Goal: Book appointment/travel/reservation

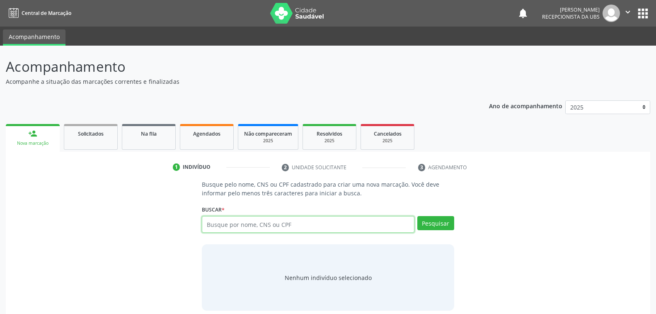
click at [296, 225] on input "text" at bounding box center [308, 224] width 212 height 17
type input "700501585600652"
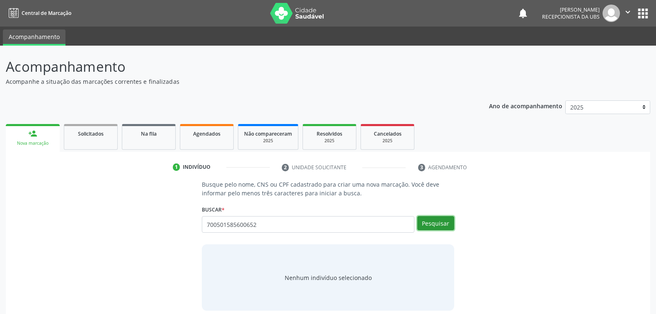
click at [435, 220] on button "Pesquisar" at bounding box center [435, 223] width 37 height 14
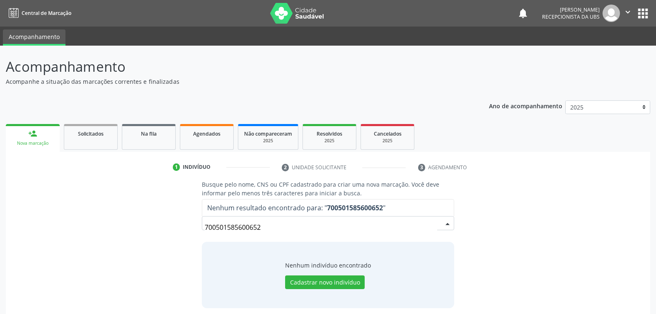
click at [267, 224] on input "700501585600652" at bounding box center [321, 227] width 232 height 17
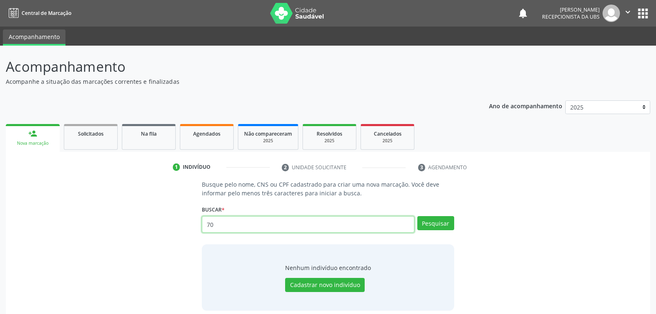
type input "7"
click at [301, 223] on input "text" at bounding box center [308, 224] width 212 height 17
type input "[PERSON_NAME]"
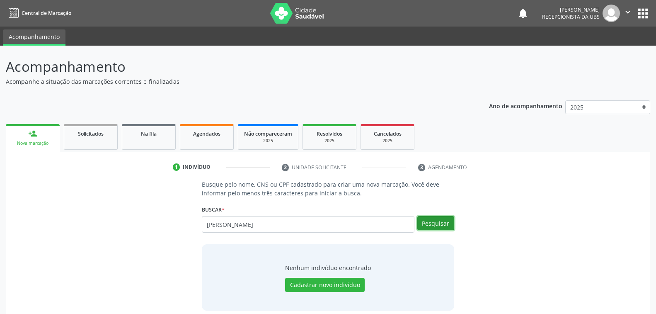
click at [431, 222] on button "Pesquisar" at bounding box center [435, 223] width 37 height 14
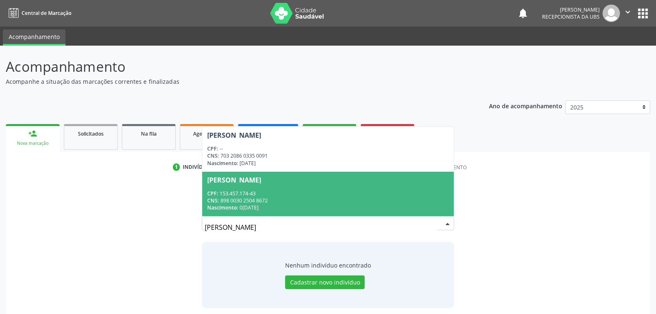
click at [286, 190] on div "CPF: 153.457.174-43" at bounding box center [327, 193] width 241 height 7
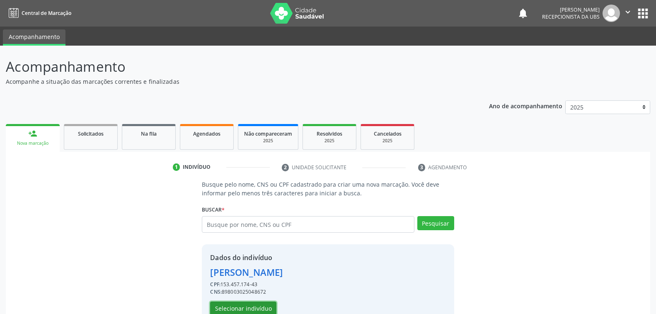
click at [256, 309] on button "Selecionar indivíduo" at bounding box center [243, 308] width 66 height 14
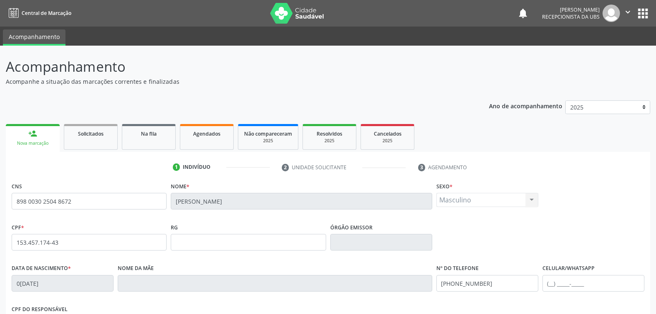
scroll to position [134, 0]
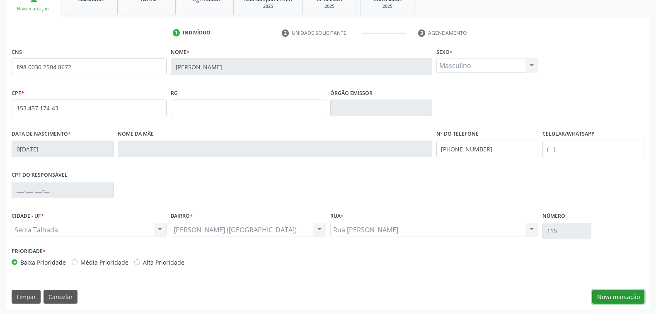
click at [609, 294] on button "Nova marcação" at bounding box center [618, 297] width 52 height 14
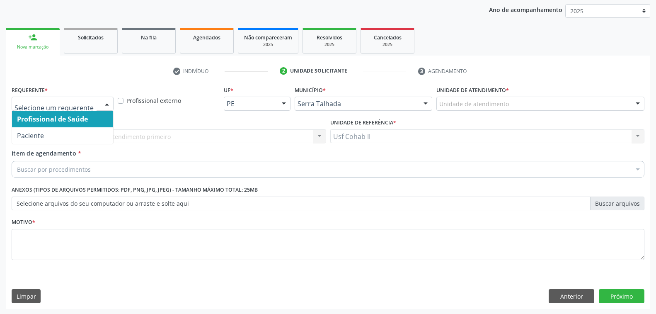
click at [105, 101] on div at bounding box center [107, 104] width 12 height 14
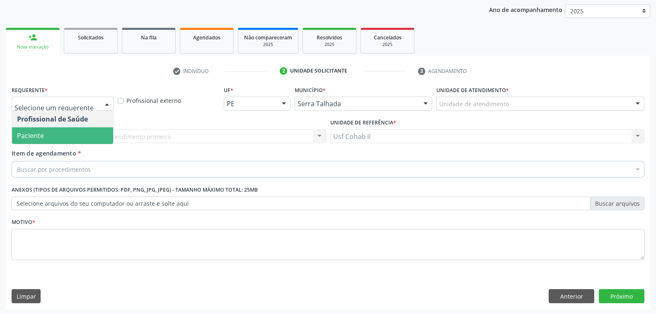
click at [86, 131] on span "Paciente" at bounding box center [62, 135] width 101 height 17
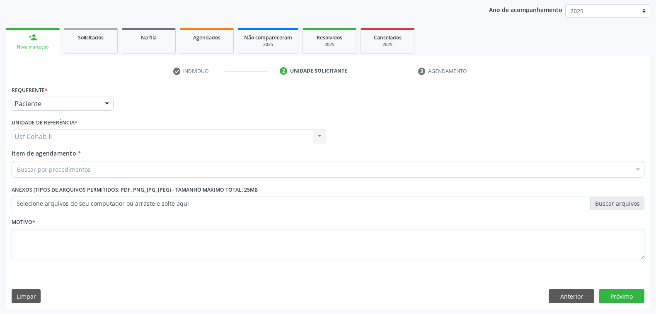
click at [108, 167] on div "Buscar por procedimentos" at bounding box center [328, 169] width 633 height 17
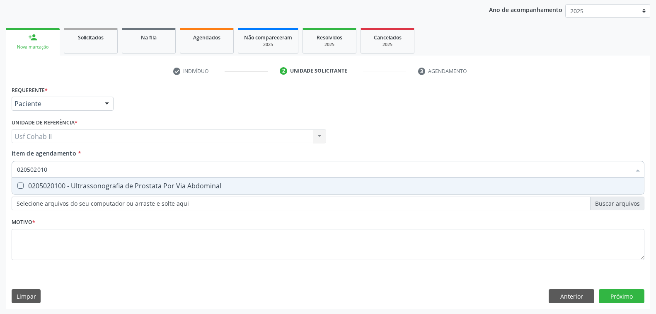
type input "0205020100"
click at [94, 186] on div "0205020100 - Ultrassonografia de Prostata Por Via Abdominal" at bounding box center [328, 185] width 622 height 7
checkbox Abdominal "true"
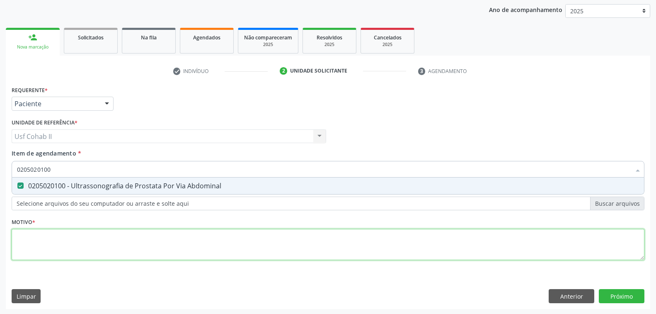
click at [76, 243] on div "Requerente * Paciente Profissional de Saúde Paciente Nenhum resultado encontrad…" at bounding box center [328, 178] width 633 height 188
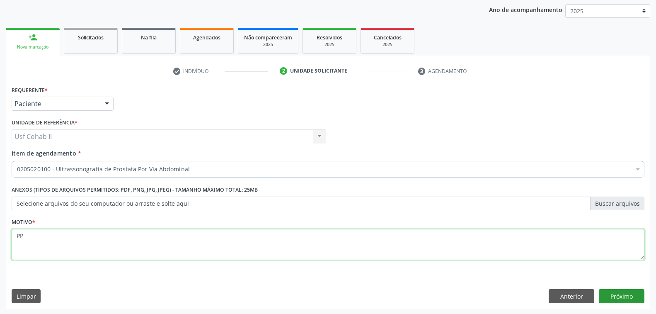
type textarea "PP"
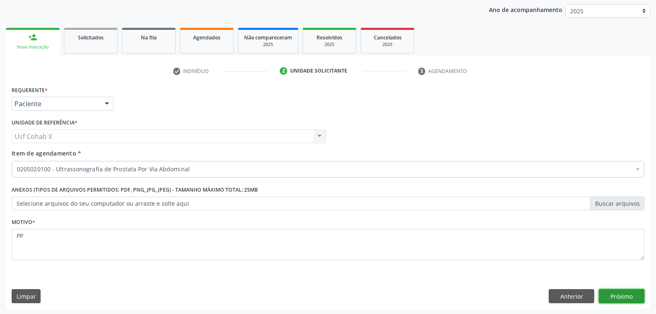
click at [615, 294] on button "Próximo" at bounding box center [622, 296] width 46 height 14
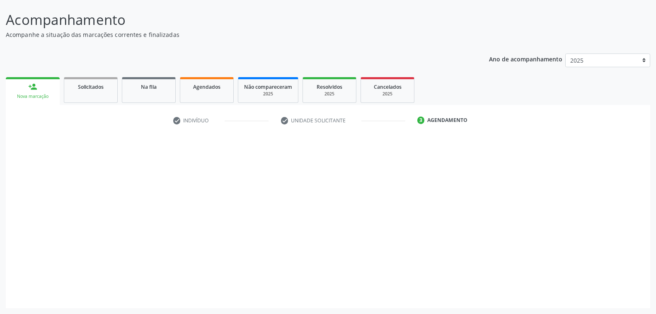
scroll to position [46, 0]
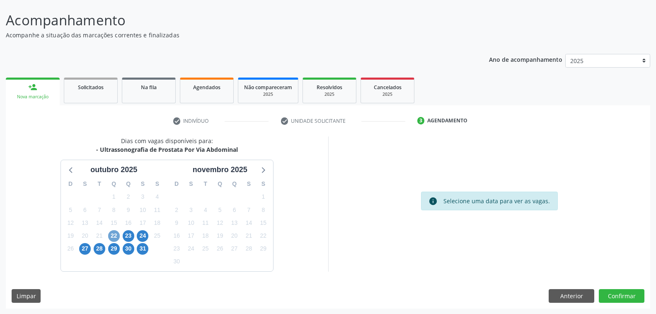
click at [114, 233] on span "22" at bounding box center [114, 236] width 12 height 12
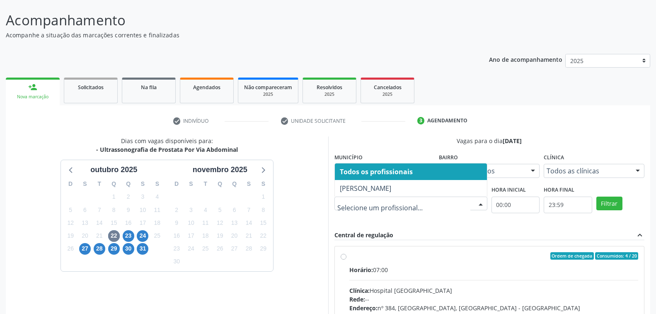
click at [482, 201] on div at bounding box center [481, 204] width 12 height 14
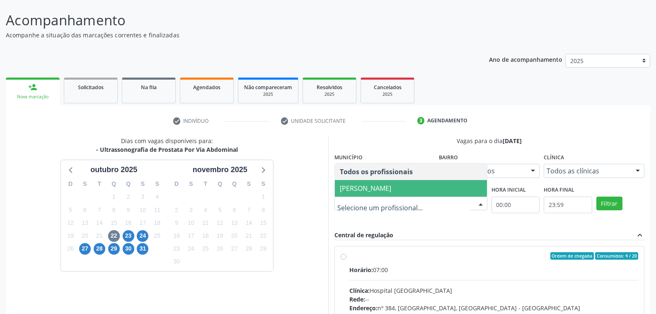
click at [391, 184] on span "[PERSON_NAME]" at bounding box center [365, 188] width 51 height 9
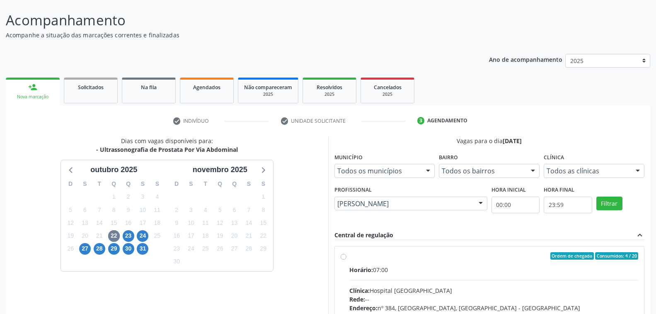
click at [639, 170] on div at bounding box center [638, 171] width 12 height 14
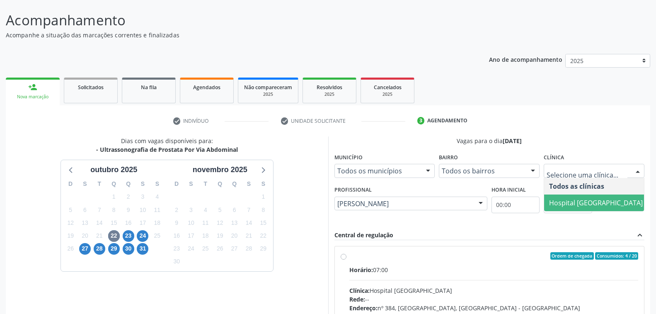
click at [594, 201] on span "Hospital [GEOGRAPHIC_DATA]" at bounding box center [596, 202] width 94 height 9
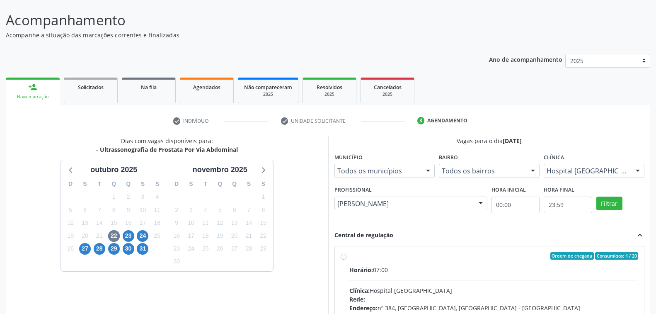
click at [515, 264] on label "Ordem de chegada Consumidos: 4 / 20 Horário: 07:00 Clínica: Hospital [GEOGRAPHI…" at bounding box center [493, 315] width 289 height 127
click at [347, 260] on input "Ordem de chegada Consumidos: 4 / 20 Horário: 07:00 Clínica: Hospital [GEOGRAPHI…" at bounding box center [344, 255] width 6 height 7
radio input "true"
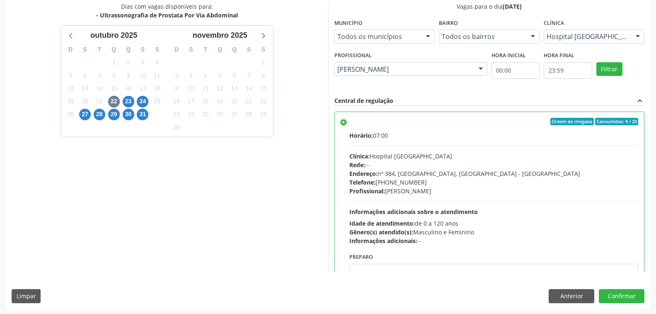
scroll to position [41, 0]
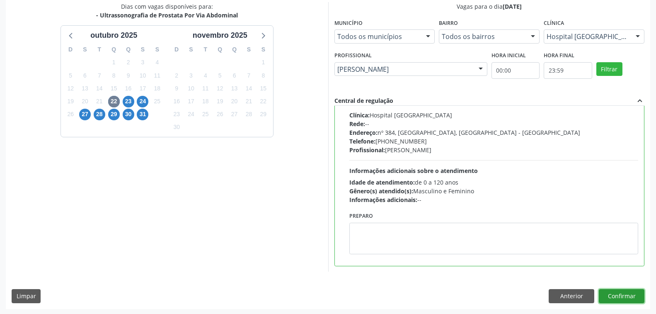
click at [620, 292] on button "Confirmar" at bounding box center [622, 296] width 46 height 14
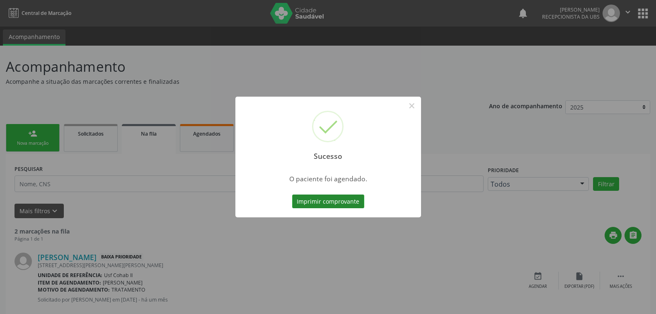
click at [327, 203] on button "Imprimir comprovante" at bounding box center [328, 201] width 72 height 14
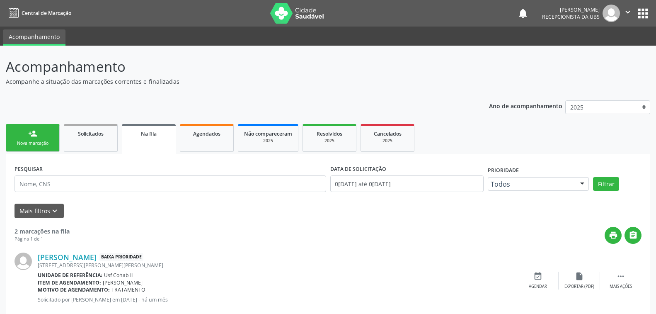
click at [52, 140] on div "Nova marcação" at bounding box center [32, 143] width 41 height 6
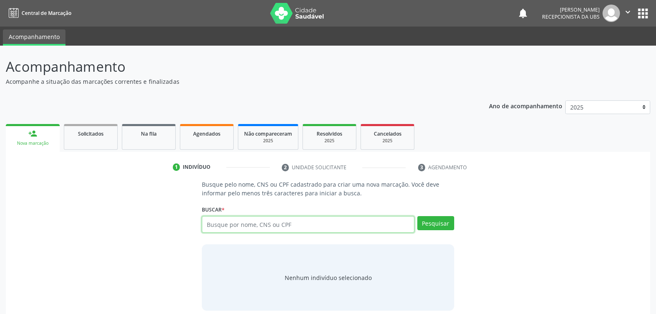
click at [294, 228] on input "text" at bounding box center [308, 224] width 212 height 17
type input "700404473756549"
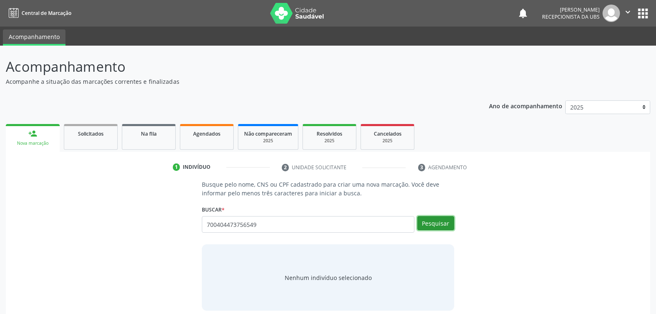
click at [440, 222] on button "Pesquisar" at bounding box center [435, 223] width 37 height 14
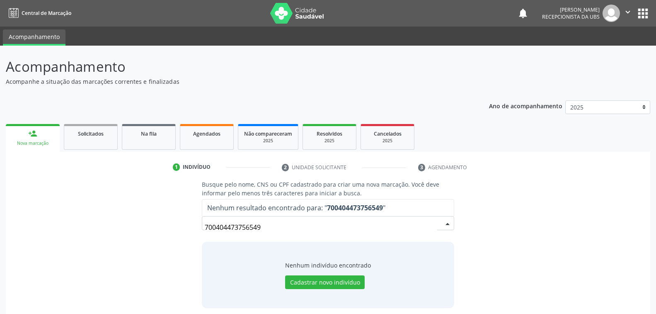
click at [269, 225] on input "700404473756549" at bounding box center [321, 227] width 232 height 17
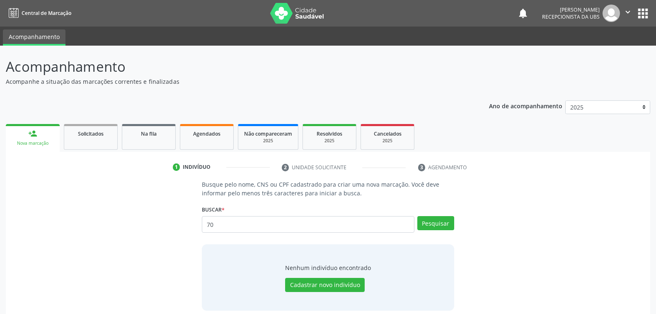
type input "7"
click at [301, 228] on input "text" at bounding box center [308, 224] width 212 height 17
type input "[PERSON_NAME]"
click at [439, 226] on button "Pesquisar" at bounding box center [435, 223] width 37 height 14
type input "[PERSON_NAME]"
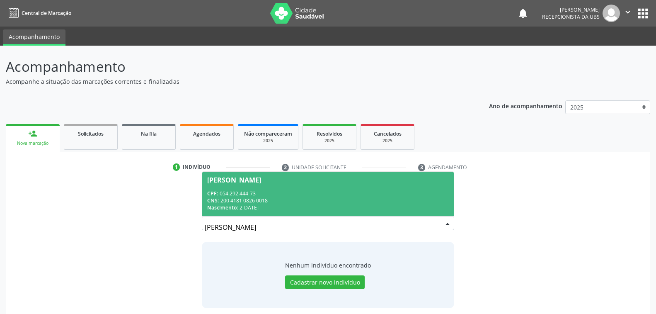
click at [285, 194] on div "CPF: 054.292.444-73" at bounding box center [327, 193] width 241 height 7
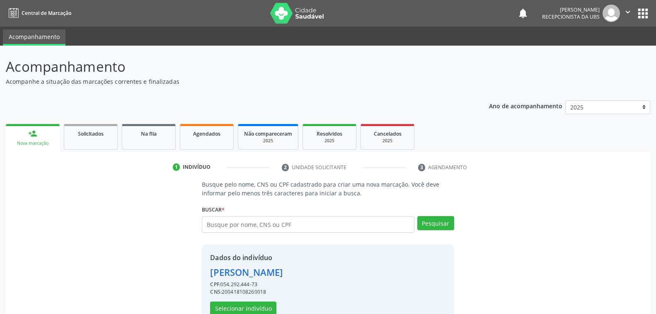
scroll to position [21, 0]
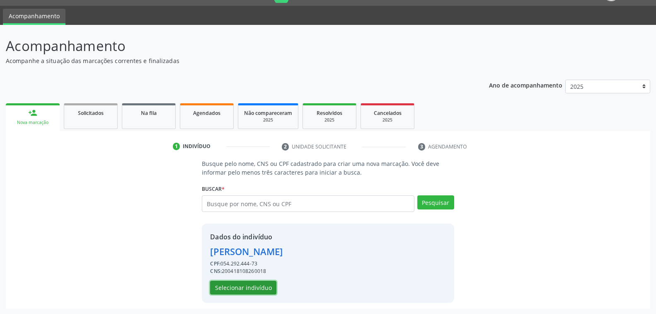
click at [264, 286] on button "Selecionar indivíduo" at bounding box center [243, 288] width 66 height 14
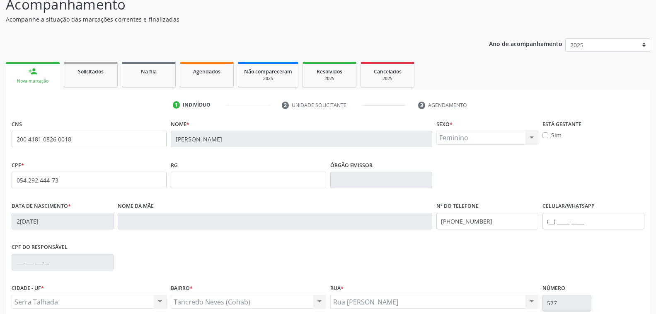
scroll to position [134, 0]
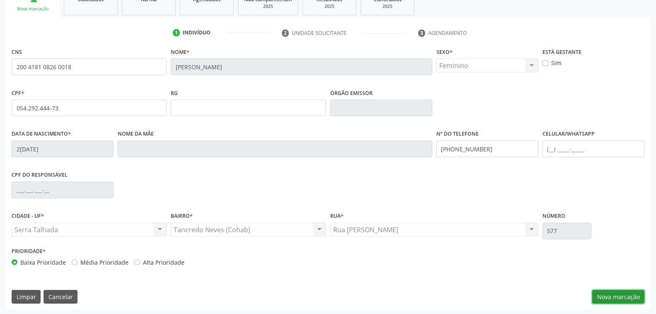
click at [619, 296] on button "Nova marcação" at bounding box center [618, 297] width 52 height 14
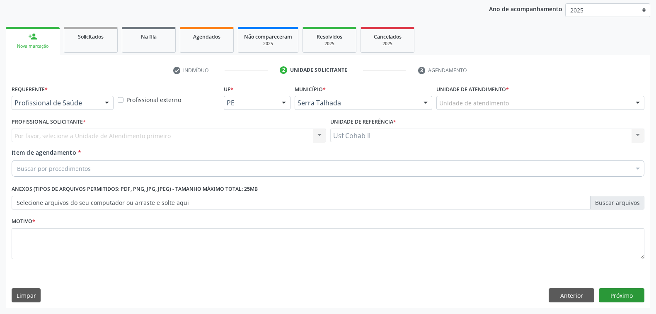
scroll to position [96, 0]
click at [106, 100] on div at bounding box center [107, 104] width 12 height 14
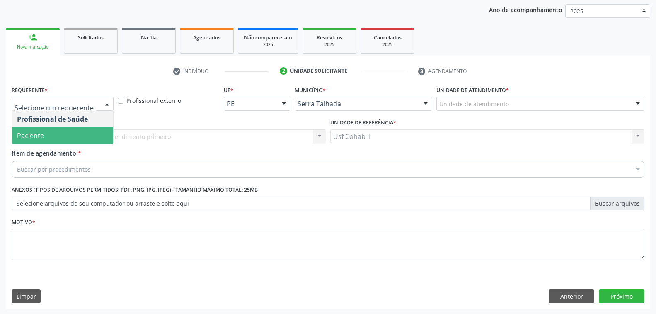
click at [77, 127] on span "Paciente" at bounding box center [62, 135] width 101 height 17
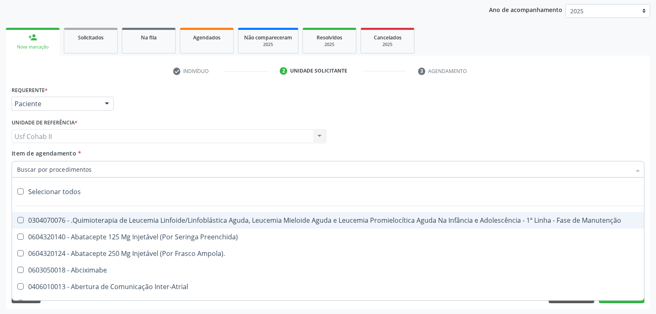
click at [107, 170] on div at bounding box center [328, 169] width 633 height 17
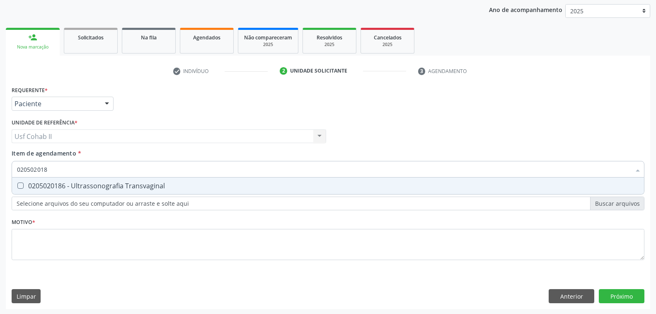
type input "0205020186"
click at [102, 184] on div "0205020186 - Ultrassonografia Transvaginal" at bounding box center [328, 185] width 622 height 7
checkbox Transvaginal "true"
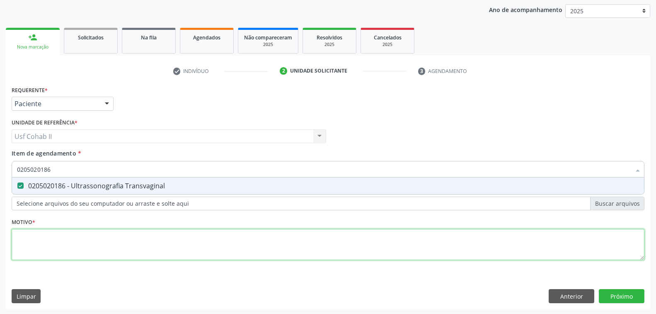
click at [98, 239] on div "Requerente * Paciente Profissional de Saúde Paciente Nenhum resultado encontrad…" at bounding box center [328, 178] width 633 height 188
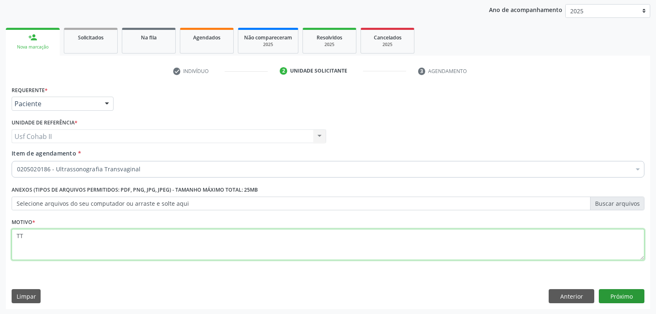
type textarea "TT"
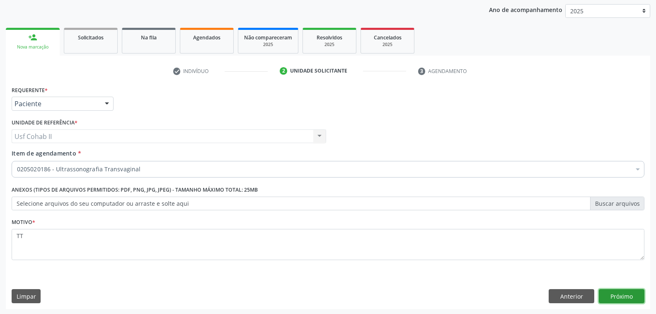
click at [614, 293] on button "Próximo" at bounding box center [622, 296] width 46 height 14
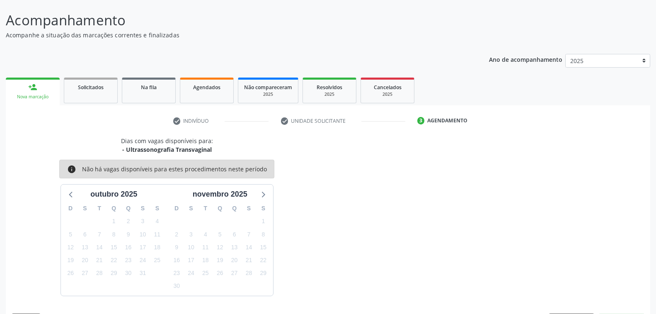
scroll to position [71, 0]
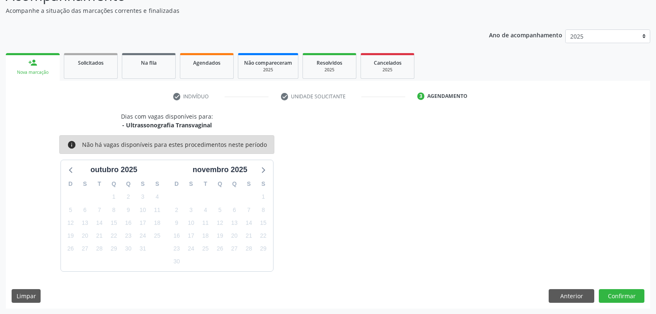
click at [356, 145] on div "Dias com vagas disponíveis para: - Ultrassonografia Transvaginal info Não há va…" at bounding box center [328, 191] width 645 height 159
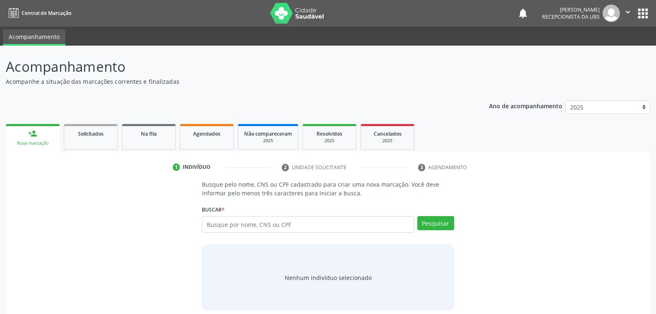
click at [302, 223] on input "text" at bounding box center [308, 224] width 212 height 17
type input "166019108570018"
click at [435, 222] on button "Pesquisar" at bounding box center [435, 223] width 37 height 14
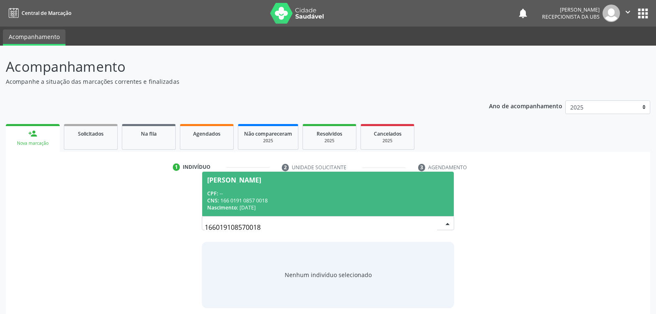
click at [274, 204] on div "Nascimento: 10/07/1982" at bounding box center [327, 207] width 241 height 7
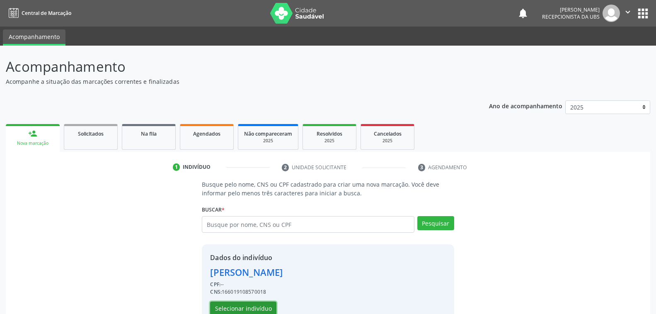
click at [254, 305] on button "Selecionar indivíduo" at bounding box center [243, 308] width 66 height 14
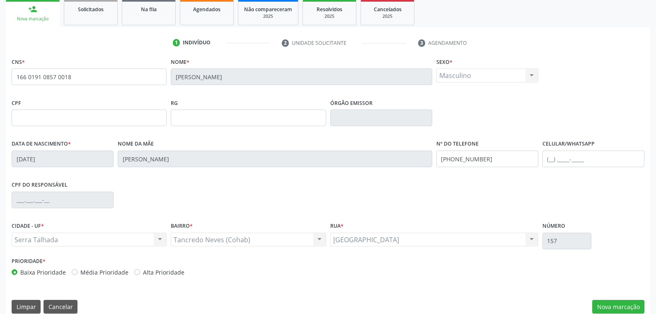
scroll to position [134, 0]
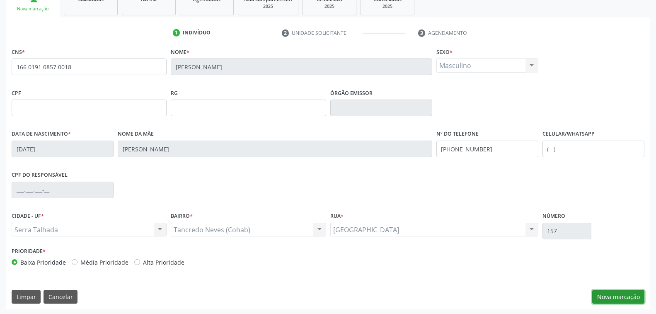
click at [622, 296] on button "Nova marcação" at bounding box center [618, 297] width 52 height 14
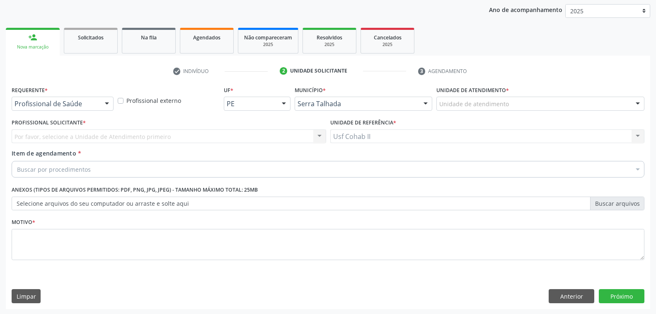
click at [107, 101] on div at bounding box center [107, 104] width 12 height 14
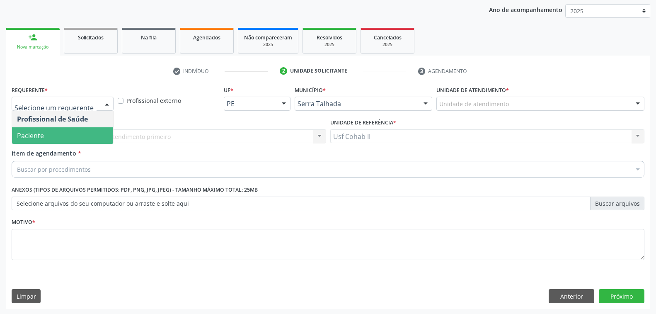
click at [79, 133] on span "Paciente" at bounding box center [62, 135] width 101 height 17
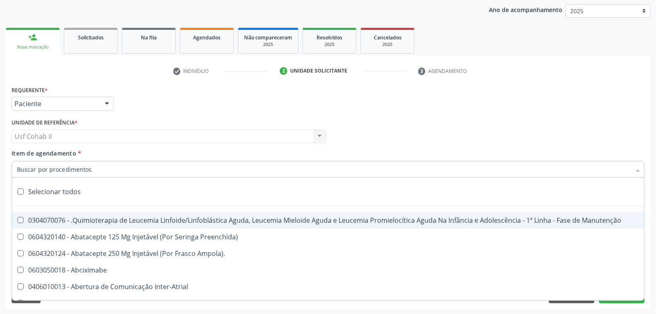
click at [109, 170] on input "Item de agendamento *" at bounding box center [324, 169] width 614 height 17
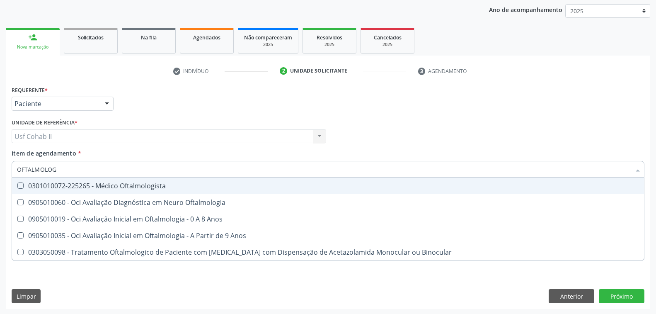
type input "OFTALMOLOGI"
click at [162, 184] on div "0301010072-225265 - Médico Oftalmologista" at bounding box center [328, 185] width 622 height 7
checkbox Oftalmologista "true"
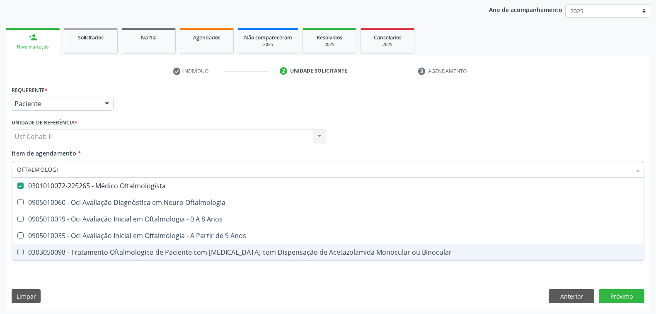
click at [86, 277] on div "Requerente * Paciente Profissional de Saúde Paciente Nenhum resultado encontrad…" at bounding box center [328, 196] width 645 height 225
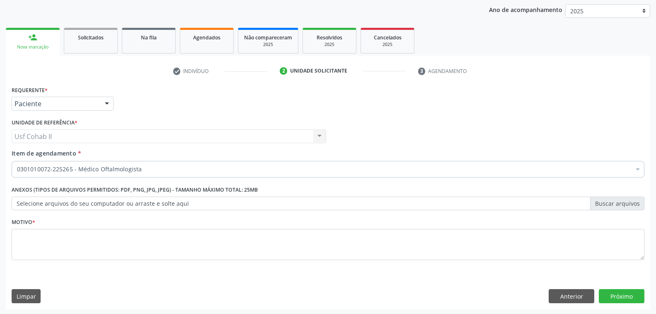
checkbox Oftalmologista "true"
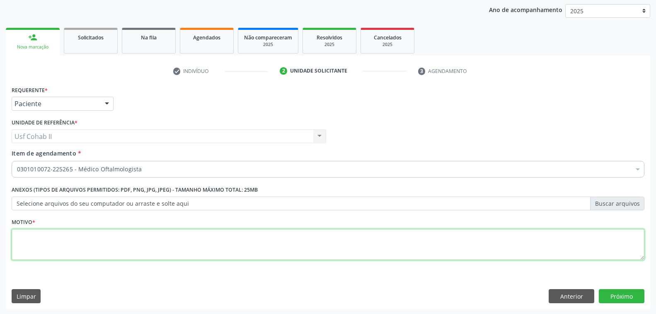
click at [68, 245] on textarea at bounding box center [328, 245] width 633 height 32
type textarea "TT"
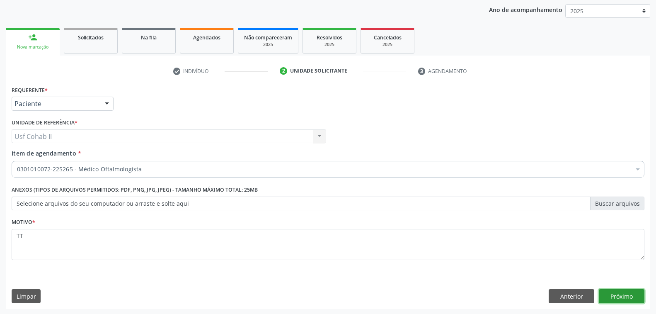
click at [623, 295] on button "Próximo" at bounding box center [622, 296] width 46 height 14
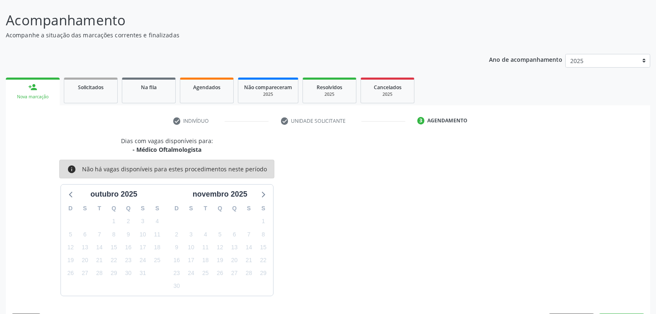
scroll to position [71, 0]
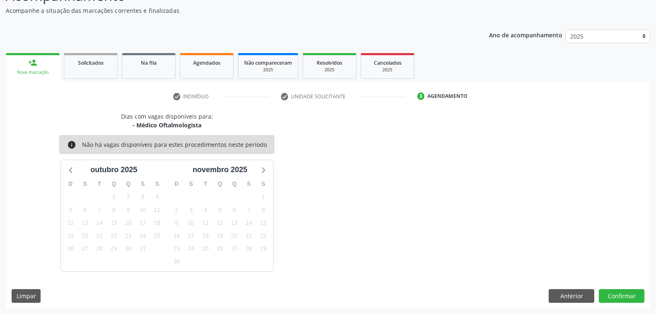
click at [461, 195] on div "Dias com vagas disponíveis para: - Médico Oftalmologista info Não há vagas disp…" at bounding box center [328, 191] width 645 height 159
click at [46, 75] on div "Nova marcação" at bounding box center [33, 72] width 42 height 6
click at [46, 65] on link "person_add Nova marcação" at bounding box center [33, 67] width 54 height 28
click at [25, 296] on button "Limpar" at bounding box center [26, 296] width 29 height 14
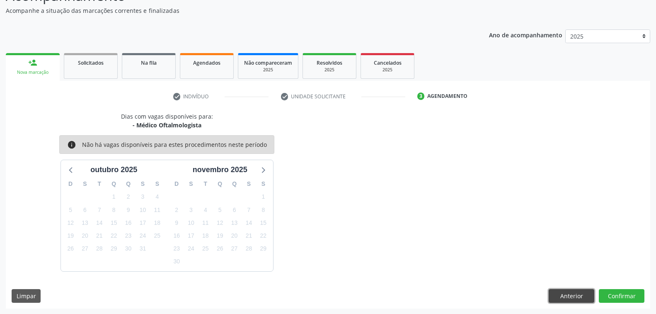
click at [581, 293] on button "Anterior" at bounding box center [572, 296] width 46 height 14
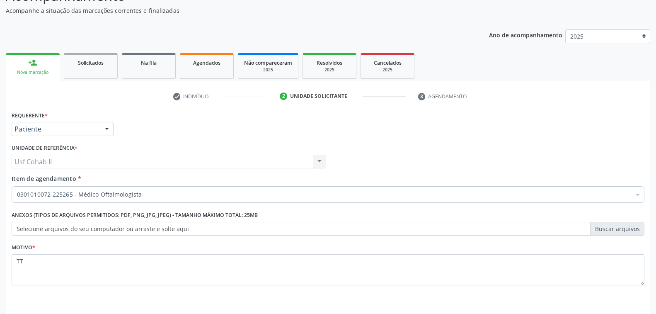
click at [41, 71] on div "Nova marcação" at bounding box center [33, 72] width 42 height 6
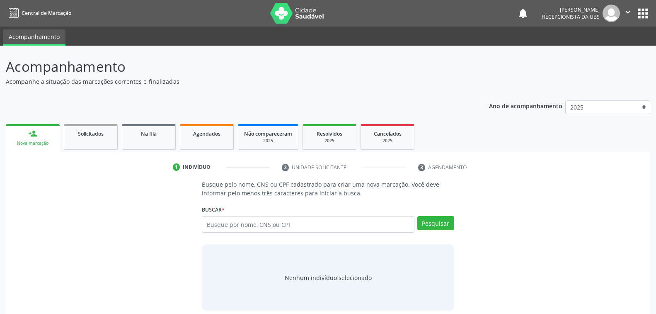
click at [298, 224] on input "text" at bounding box center [308, 224] width 212 height 17
type input "898003453013389"
click at [444, 223] on button "Pesquisar" at bounding box center [435, 223] width 37 height 14
type input "898003453013389"
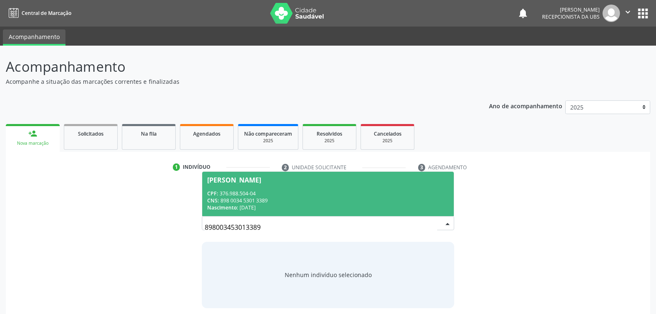
click at [326, 210] on div "Nascimento: 25/05/1964" at bounding box center [327, 207] width 241 height 7
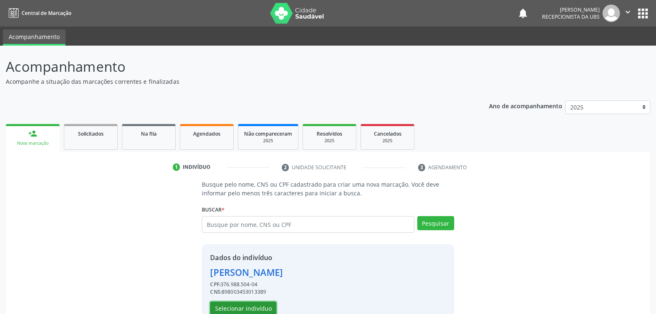
click at [254, 306] on button "Selecionar indivíduo" at bounding box center [243, 308] width 66 height 14
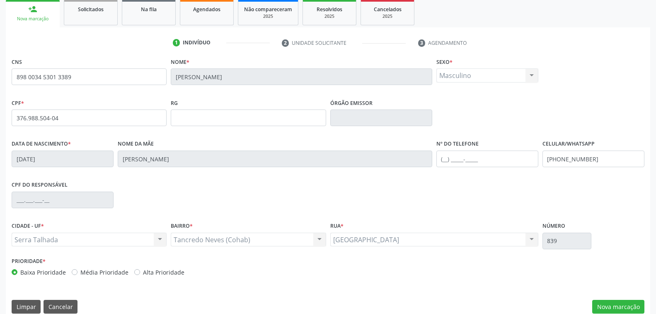
scroll to position [134, 0]
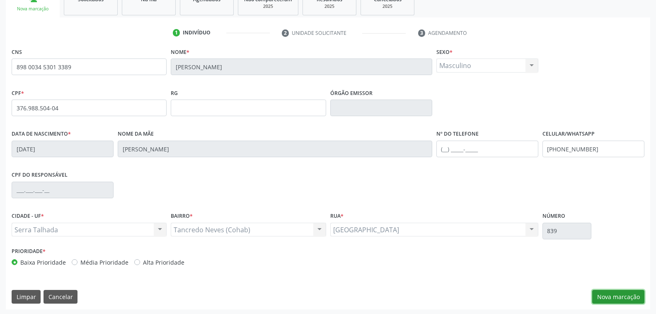
click at [621, 294] on button "Nova marcação" at bounding box center [618, 297] width 52 height 14
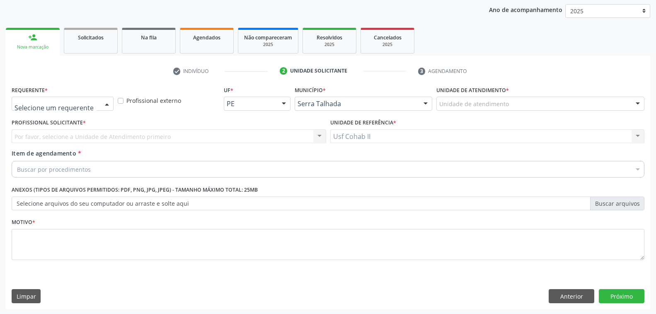
click at [108, 103] on div at bounding box center [107, 104] width 12 height 14
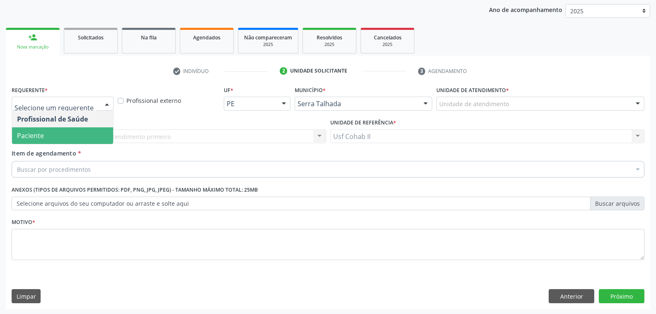
click at [56, 135] on span "Paciente" at bounding box center [62, 135] width 101 height 17
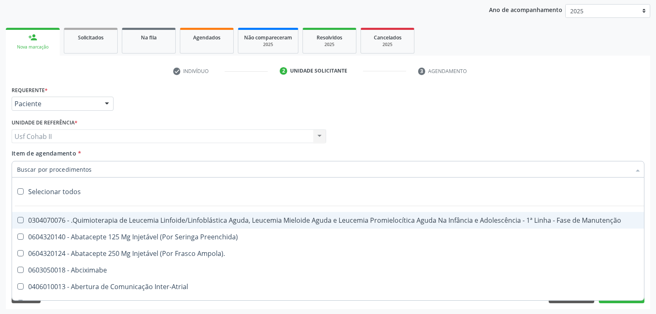
click at [95, 167] on div at bounding box center [328, 169] width 633 height 17
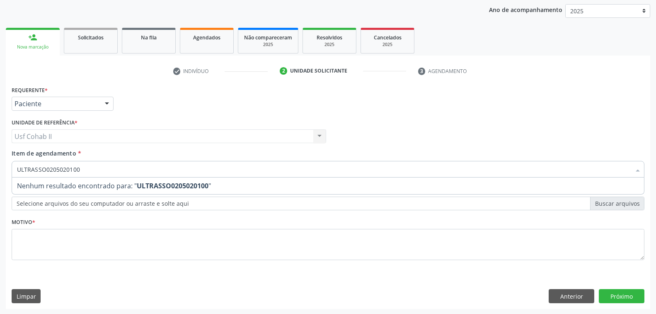
click at [89, 168] on input "ULTRASSO0205020100" at bounding box center [324, 169] width 614 height 17
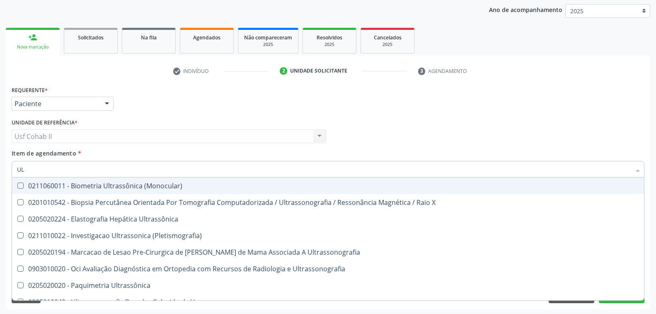
type input "U"
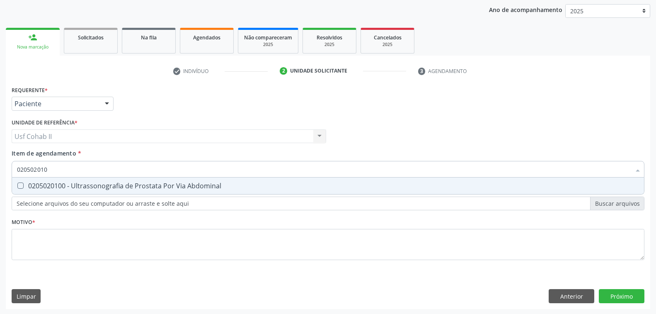
type input "0205020100"
click at [96, 186] on div "0205020100 - Ultrassonografia de Prostata Por Via Abdominal" at bounding box center [328, 185] width 622 height 7
checkbox Abdominal "true"
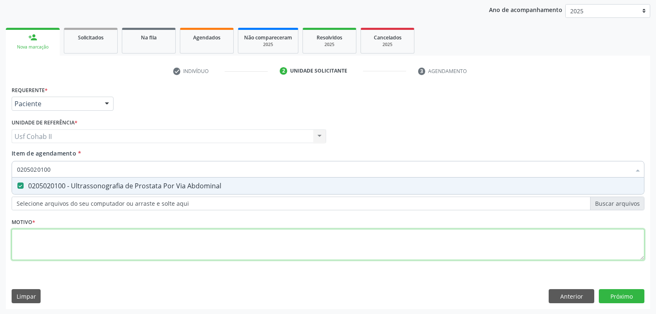
click at [81, 240] on div "Requerente * Paciente Profissional de Saúde Paciente Nenhum resultado encontrad…" at bounding box center [328, 178] width 633 height 188
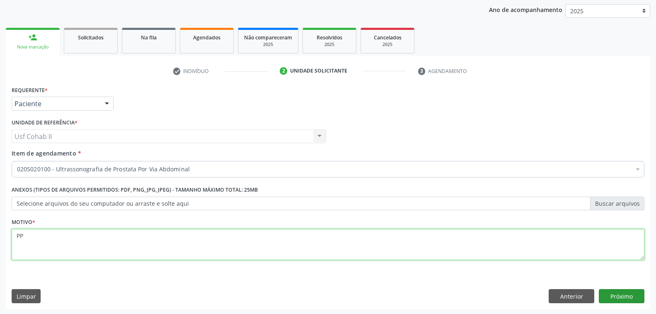
type textarea "PP"
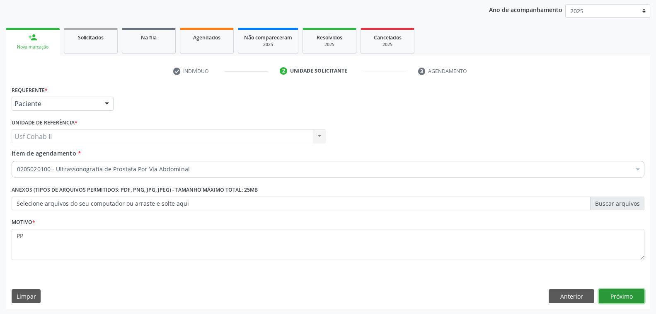
click at [612, 294] on button "Próximo" at bounding box center [622, 296] width 46 height 14
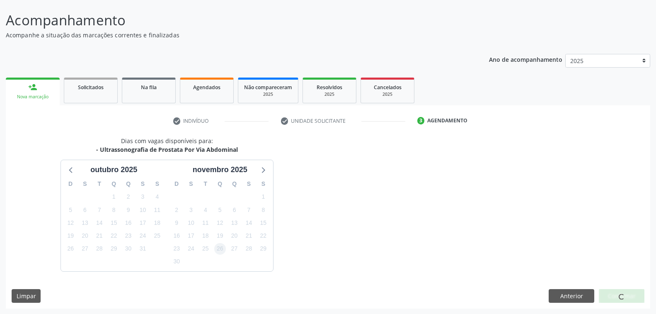
scroll to position [71, 0]
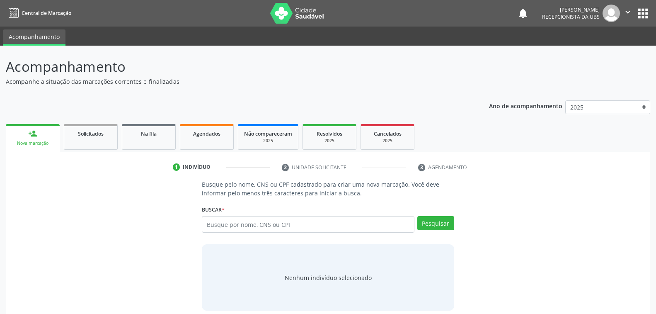
click at [39, 141] on div "Nova marcação" at bounding box center [33, 143] width 42 height 6
click at [302, 225] on input "text" at bounding box center [308, 224] width 212 height 17
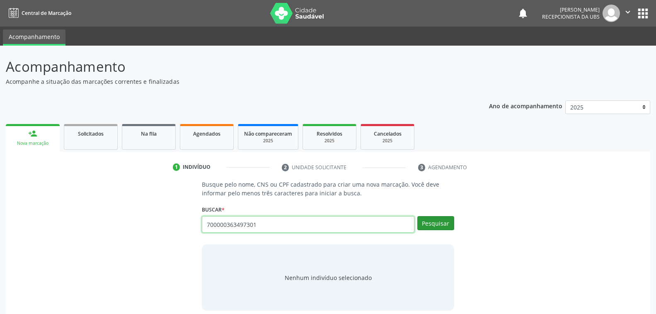
type input "700000363497301"
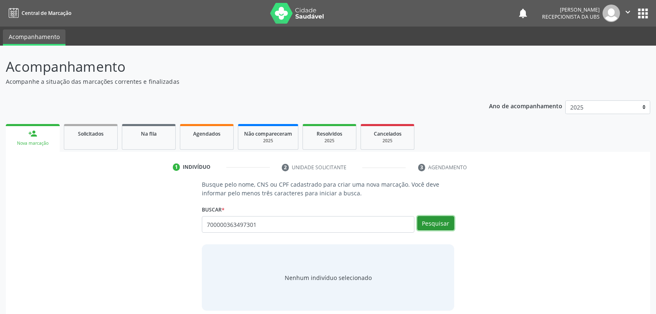
click at [441, 220] on button "Pesquisar" at bounding box center [435, 223] width 37 height 14
type input "700000363497301"
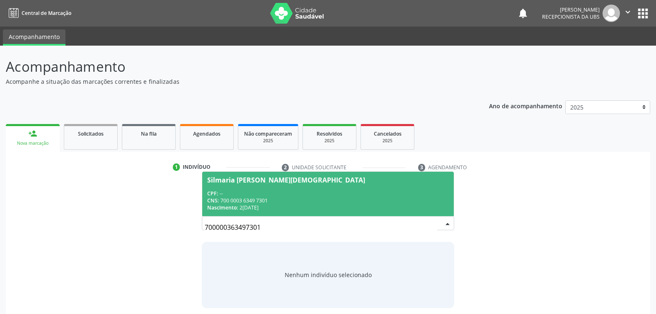
click at [284, 201] on div "CNS: 700 0003 6349 7301" at bounding box center [327, 200] width 241 height 7
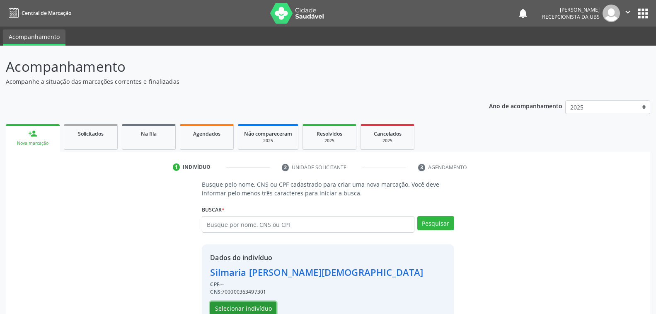
click at [258, 305] on button "Selecionar indivíduo" at bounding box center [243, 308] width 66 height 14
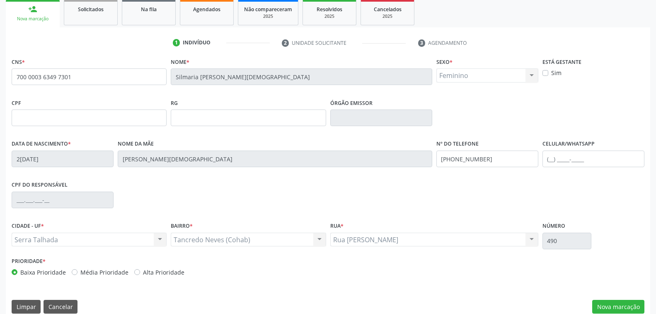
scroll to position [134, 0]
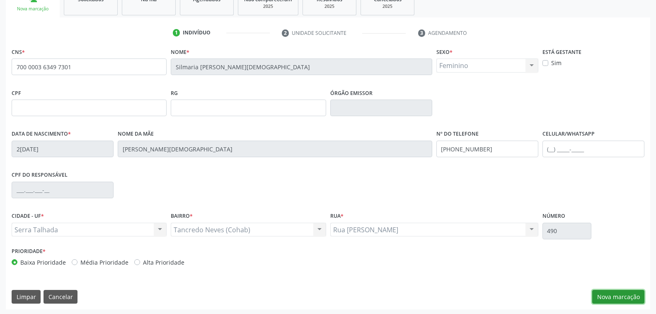
click at [607, 297] on button "Nova marcação" at bounding box center [618, 297] width 52 height 14
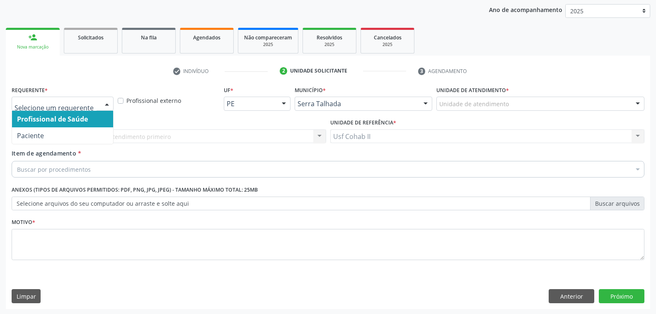
click at [108, 102] on div at bounding box center [107, 104] width 12 height 14
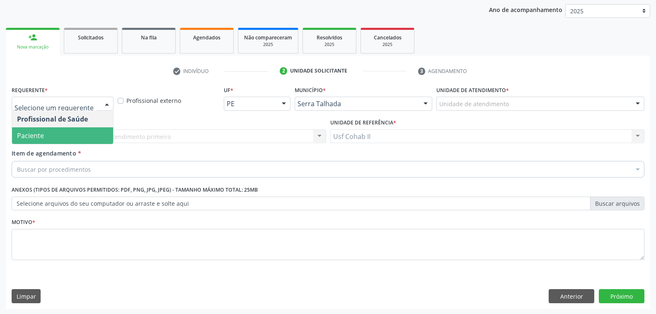
click at [61, 131] on span "Paciente" at bounding box center [62, 135] width 101 height 17
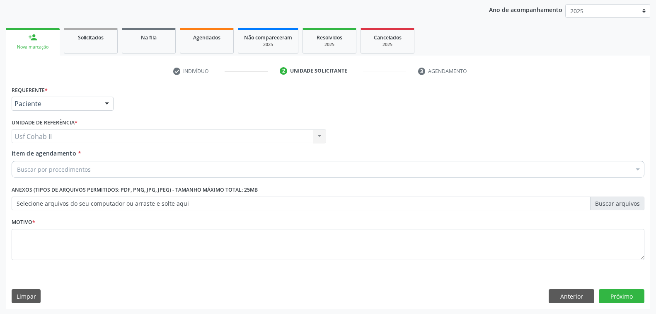
click at [113, 165] on div "Buscar por procedimentos" at bounding box center [328, 169] width 633 height 17
click at [103, 167] on input "ULTRASSON MAMA" at bounding box center [324, 169] width 614 height 17
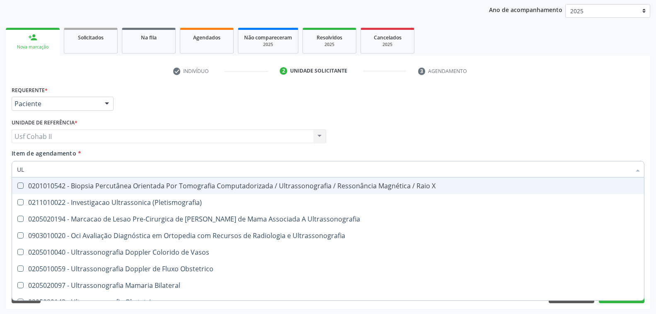
type input "U"
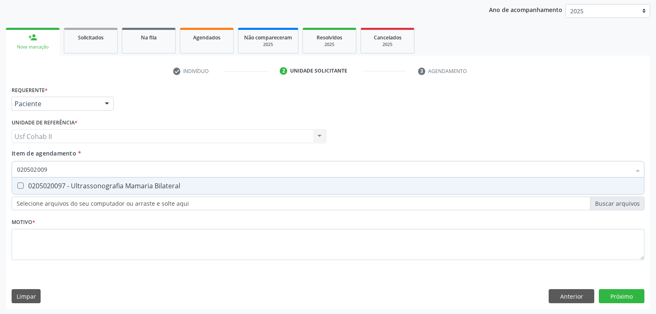
type input "0205020097"
click at [102, 183] on div "0205020097 - Ultrassonografia Mamaria Bilateral" at bounding box center [328, 185] width 622 height 7
checkbox Bilateral "true"
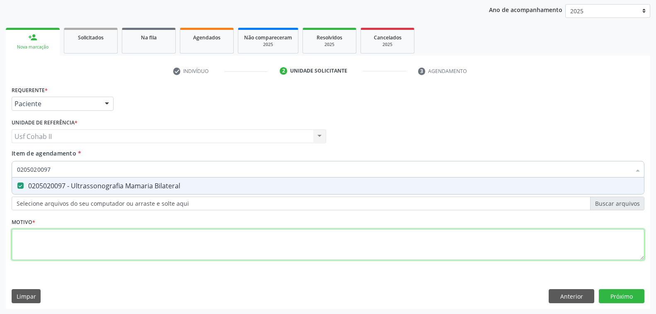
click at [102, 247] on div "Requerente * Paciente Profissional de Saúde Paciente Nenhum resultado encontrad…" at bounding box center [328, 178] width 633 height 188
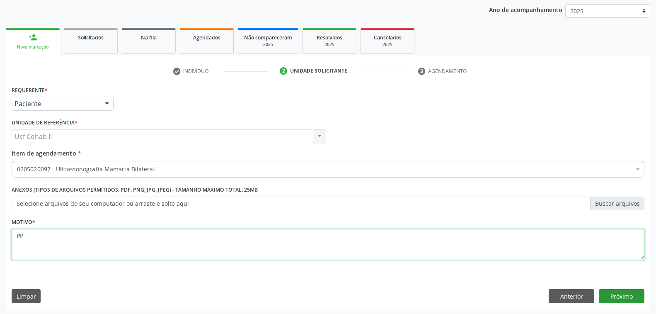
type textarea "PP"
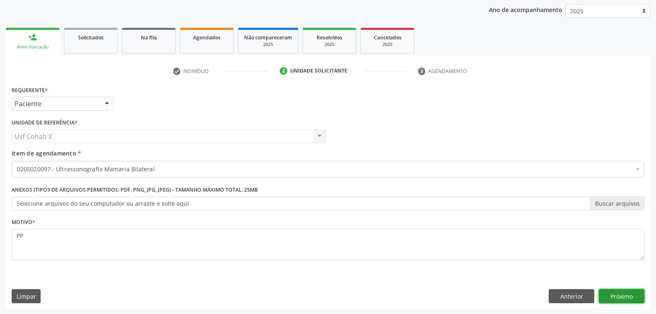
click at [617, 292] on button "Próximo" at bounding box center [622, 296] width 46 height 14
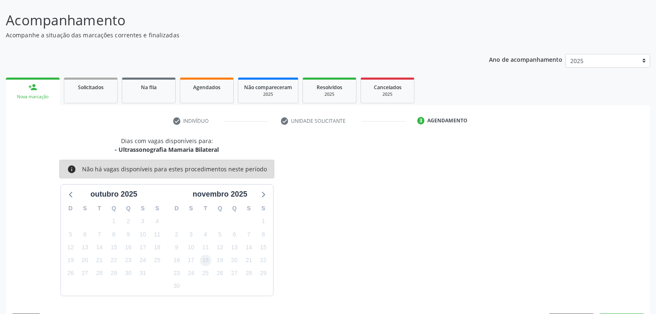
scroll to position [71, 0]
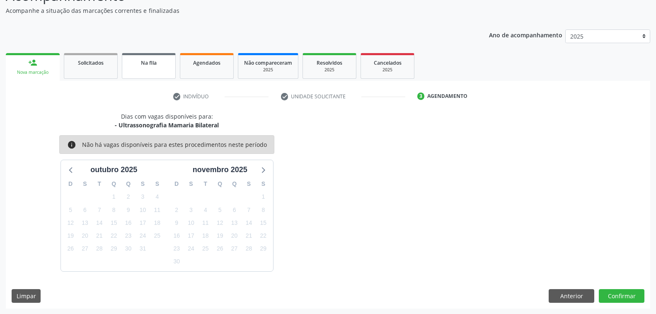
click at [159, 63] on div "Na fila" at bounding box center [148, 62] width 41 height 9
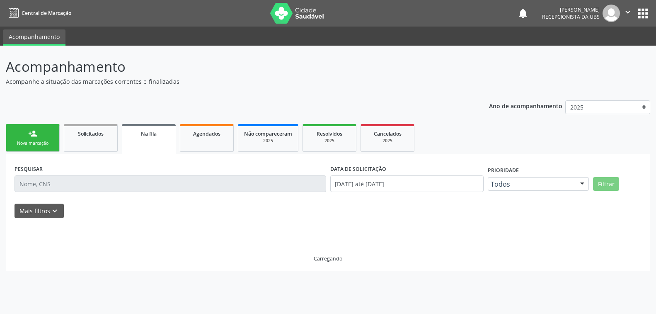
scroll to position [0, 0]
